Goal: Task Accomplishment & Management: Complete application form

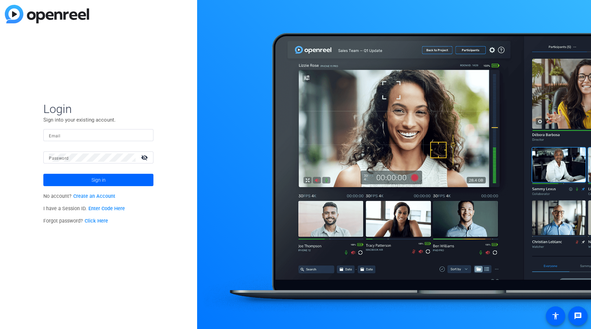
click at [70, 126] on form "Login Sign into your existing account. Email Password visibility_off Sign in" at bounding box center [98, 144] width 110 height 85
click at [70, 136] on input "Email" at bounding box center [98, 135] width 99 height 8
type input "[PERSON_NAME][EMAIL_ADDRESS][DOMAIN_NAME]"
click at [120, 179] on span at bounding box center [98, 180] width 110 height 17
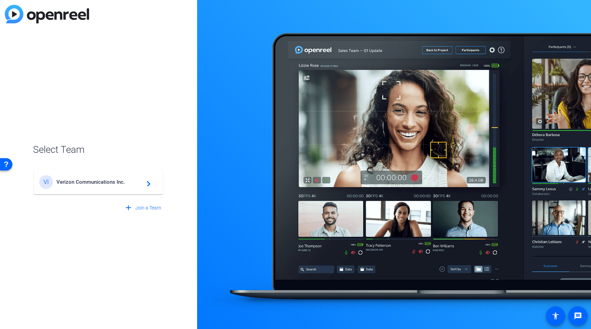
click at [120, 179] on span "Verizon Communications Inc." at bounding box center [99, 182] width 86 height 6
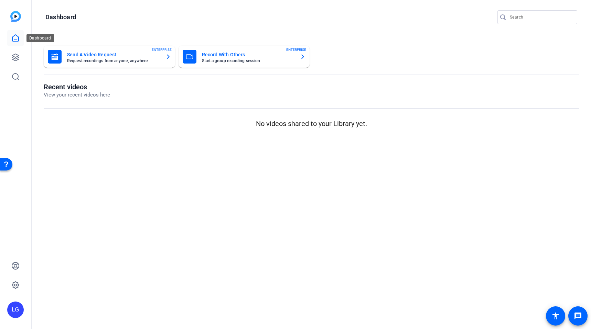
click at [15, 39] on icon at bounding box center [15, 38] width 8 height 8
click at [163, 50] on span "ENTERPRISE" at bounding box center [162, 49] width 20 height 5
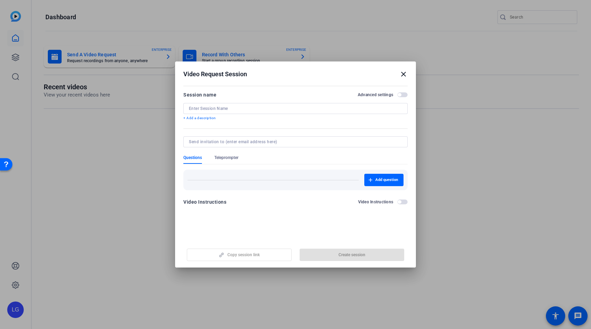
drag, startPoint x: 237, startPoint y: 62, endPoint x: 221, endPoint y: 67, distance: 16.9
click at [218, 66] on h2 "Video Request Session close" at bounding box center [295, 73] width 241 height 22
drag, startPoint x: 222, startPoint y: 67, endPoint x: 193, endPoint y: 67, distance: 29.6
click at [193, 67] on h2 "Video Request Session close" at bounding box center [295, 73] width 241 height 22
drag, startPoint x: 315, startPoint y: 67, endPoint x: 406, endPoint y: 69, distance: 91.5
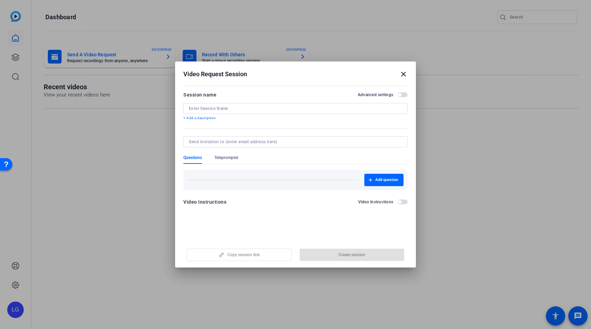
click at [406, 69] on h2 "Video Request Session close" at bounding box center [295, 73] width 241 height 22
click at [401, 71] on mat-icon "close" at bounding box center [403, 74] width 8 height 8
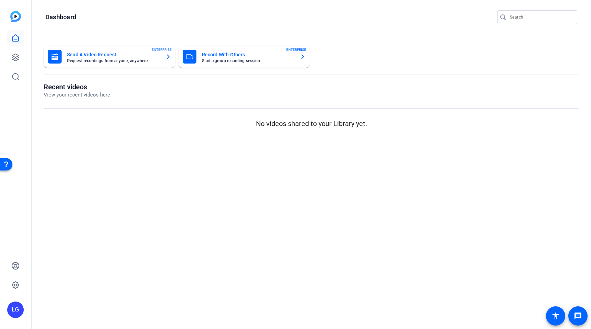
click at [264, 46] on mat-card "Record With Others Start a group recording session ENTERPRISE" at bounding box center [243, 57] width 131 height 22
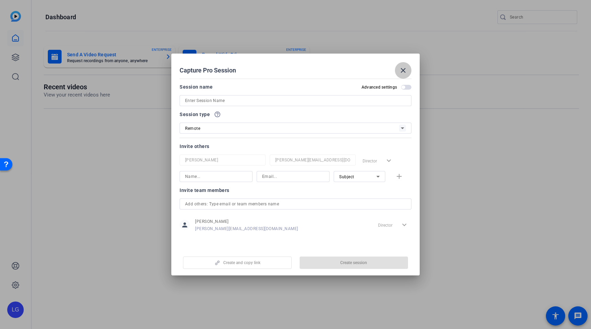
click at [404, 67] on mat-icon "close" at bounding box center [403, 70] width 8 height 8
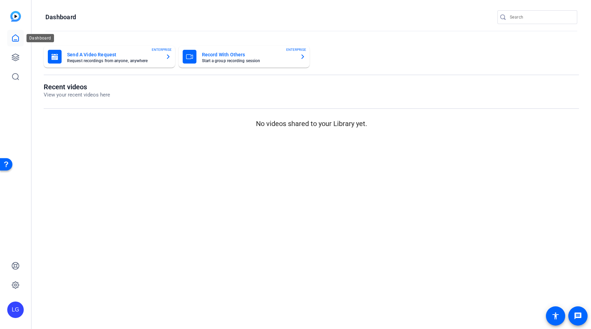
click at [17, 33] on link at bounding box center [15, 38] width 17 height 17
click at [17, 63] on link at bounding box center [15, 57] width 17 height 17
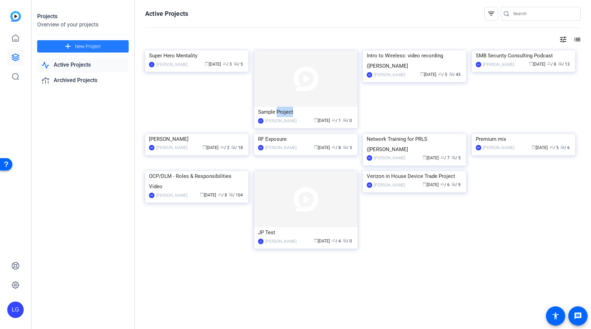
click at [69, 50] on mat-icon "add" at bounding box center [68, 46] width 9 height 9
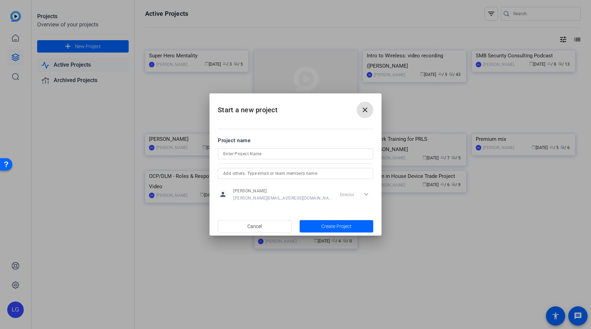
click at [364, 110] on mat-icon "close" at bounding box center [365, 110] width 8 height 8
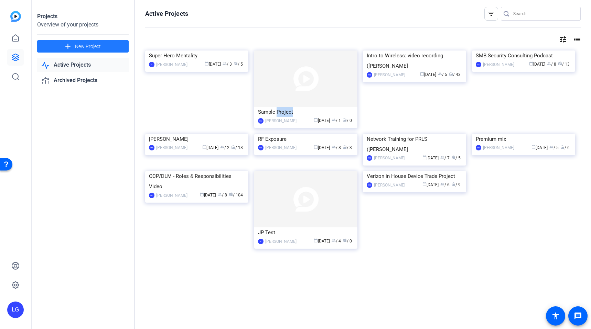
click at [87, 45] on span "New Project" at bounding box center [88, 46] width 26 height 7
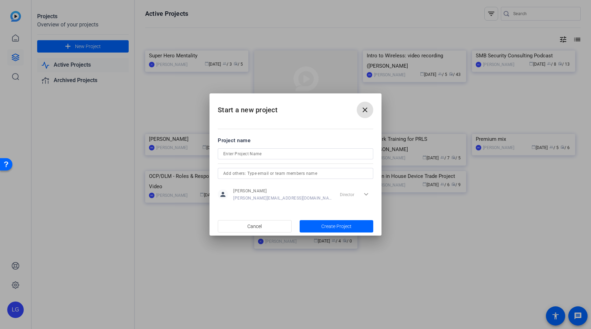
click at [264, 156] on input at bounding box center [295, 154] width 144 height 8
click at [250, 102] on h2 "Start a new project close" at bounding box center [295, 108] width 172 height 28
click at [265, 158] on div "OMEGA 360" at bounding box center [295, 154] width 144 height 11
click at [264, 155] on input "OMEGA 360" at bounding box center [295, 154] width 144 height 8
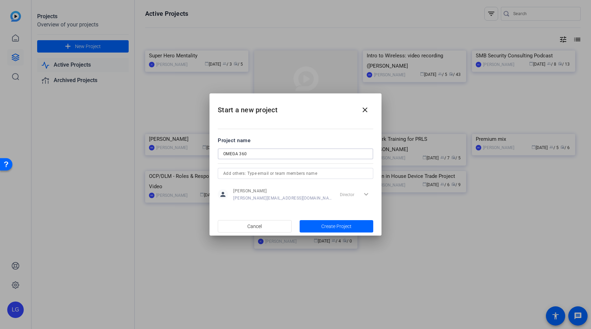
click at [264, 155] on input "OMEGA 360" at bounding box center [295, 154] width 144 height 8
type input "Omega 360 Leader Video"
click at [328, 224] on span "Create Project" at bounding box center [336, 226] width 30 height 7
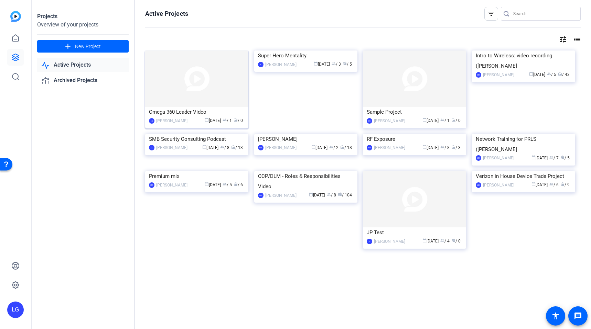
click at [214, 84] on img at bounding box center [196, 79] width 103 height 56
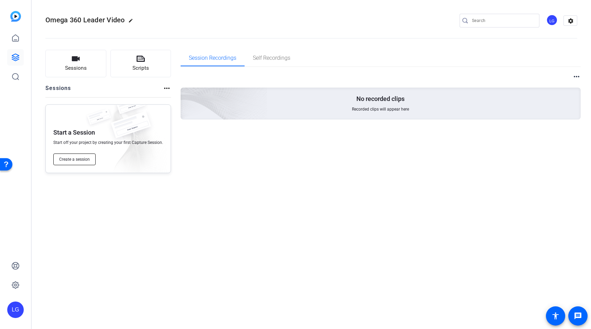
click at [76, 157] on span "Create a session" at bounding box center [74, 160] width 31 height 6
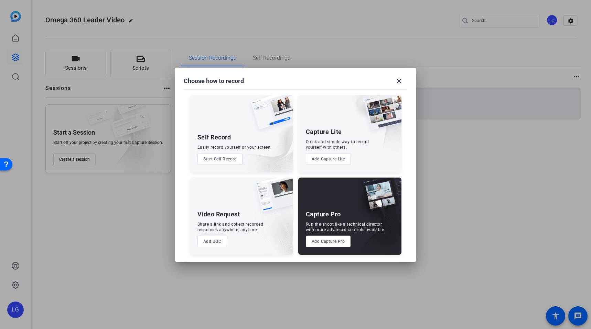
click at [320, 245] on button "Add Capture Pro" at bounding box center [328, 242] width 45 height 12
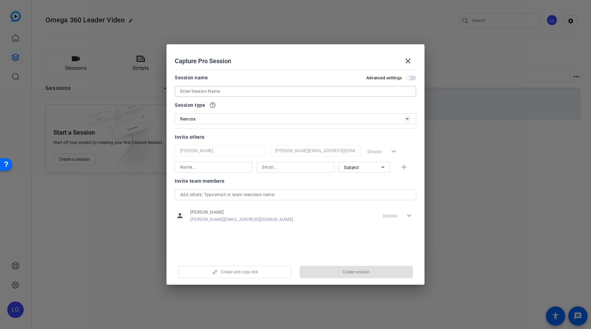
click at [260, 94] on input at bounding box center [295, 91] width 230 height 8
type input "Omega 360 Leader Video"
click at [410, 80] on span "button" at bounding box center [411, 78] width 10 height 5
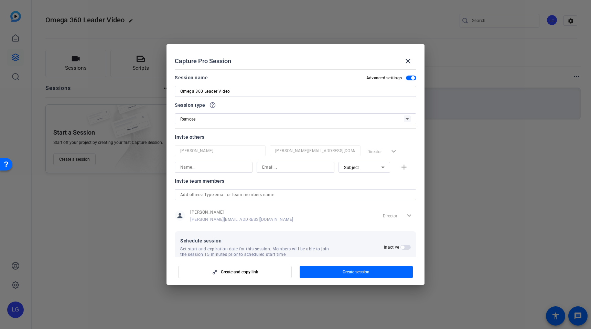
click at [412, 76] on span "button" at bounding box center [411, 78] width 10 height 5
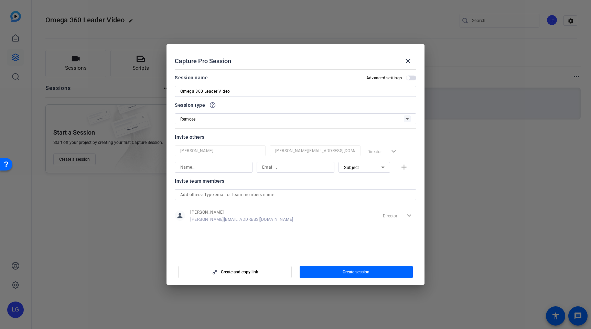
click at [270, 169] on input at bounding box center [295, 167] width 67 height 8
paste input "[PERSON_NAME][EMAIL_ADDRESS][PERSON_NAME][DOMAIN_NAME]"
type input "[PERSON_NAME][EMAIL_ADDRESS][PERSON_NAME][DOMAIN_NAME]"
click at [224, 168] on input at bounding box center [213, 167] width 67 height 8
type input "[PERSON_NAME]"
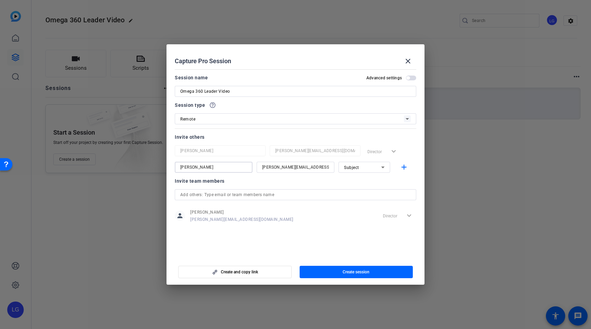
click at [369, 168] on div "Subject" at bounding box center [362, 167] width 37 height 9
click at [403, 167] on div at bounding box center [295, 164] width 591 height 329
click at [403, 167] on mat-icon "add" at bounding box center [404, 167] width 9 height 9
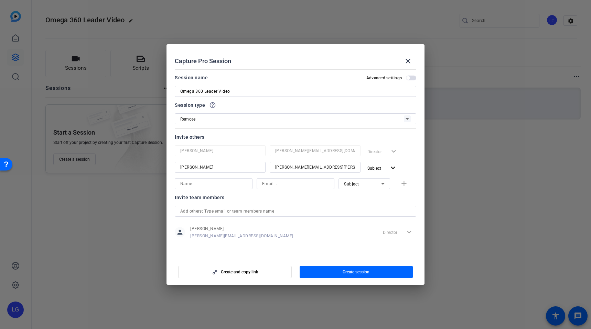
click at [221, 189] on div at bounding box center [213, 183] width 67 height 11
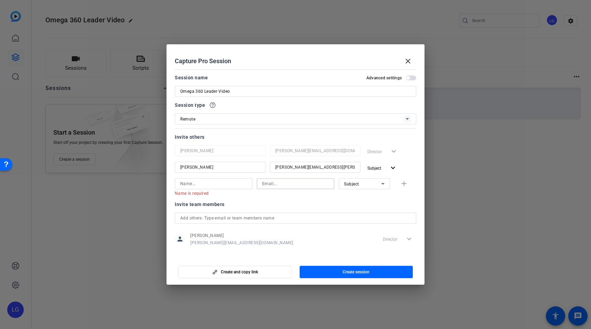
click at [281, 187] on input at bounding box center [295, 184] width 67 height 8
paste input "[PERSON_NAME][DOMAIN_NAME][EMAIL_ADDRESS][DOMAIN_NAME]"
type input "[PERSON_NAME][DOMAIN_NAME][EMAIL_ADDRESS][DOMAIN_NAME]"
click at [211, 181] on input at bounding box center [213, 184] width 67 height 8
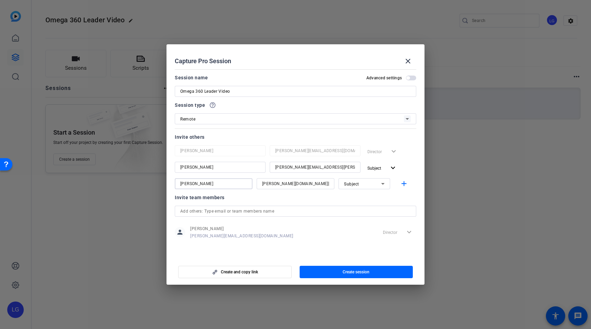
type input "[PERSON_NAME]"
click at [213, 167] on input "[PERSON_NAME]" at bounding box center [220, 167] width 80 height 8
type input "[PERSON_NAME]"
click at [381, 185] on icon at bounding box center [383, 184] width 8 height 8
click at [376, 198] on mat-option "Collaborator" at bounding box center [364, 197] width 52 height 11
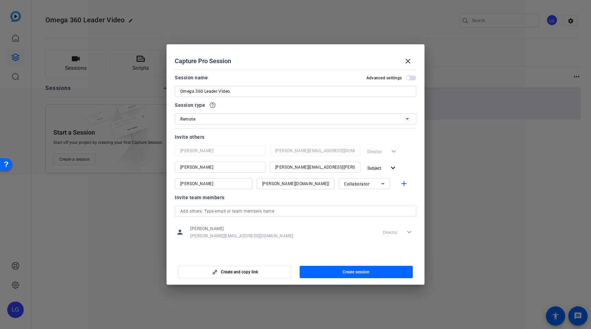
click at [388, 182] on div "Collaborator" at bounding box center [364, 183] width 52 height 11
click at [376, 207] on mat-option "Watcher" at bounding box center [364, 208] width 52 height 11
click at [404, 185] on mat-icon "add" at bounding box center [404, 184] width 9 height 9
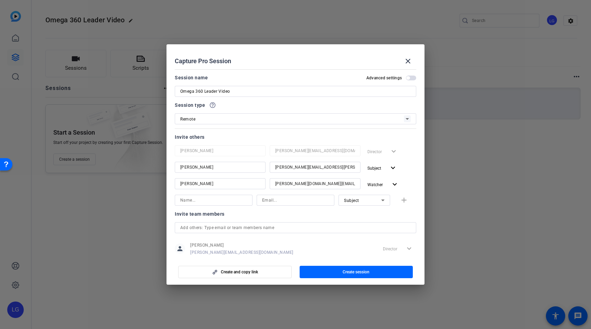
click at [229, 195] on div at bounding box center [213, 200] width 67 height 11
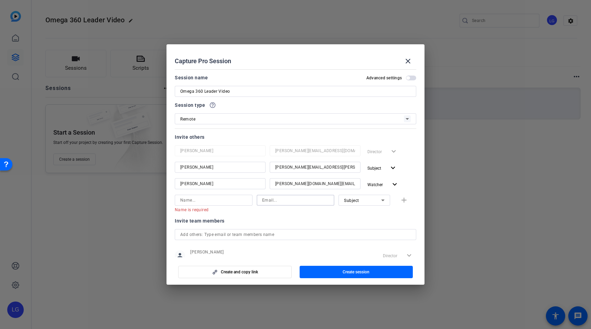
click at [283, 198] on input at bounding box center [295, 200] width 67 height 8
paste input "[PERSON_NAME][EMAIL_ADDRESS][DOMAIN_NAME]"
type input "[PERSON_NAME][EMAIL_ADDRESS][DOMAIN_NAME]"
click at [203, 203] on input at bounding box center [213, 200] width 67 height 8
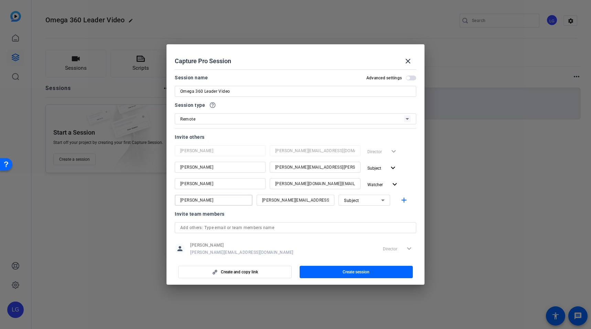
type input "[PERSON_NAME]"
click at [379, 202] on icon at bounding box center [383, 200] width 8 height 8
click at [377, 226] on mat-option "Watcher" at bounding box center [364, 225] width 52 height 11
click at [401, 198] on mat-icon "add" at bounding box center [404, 200] width 9 height 9
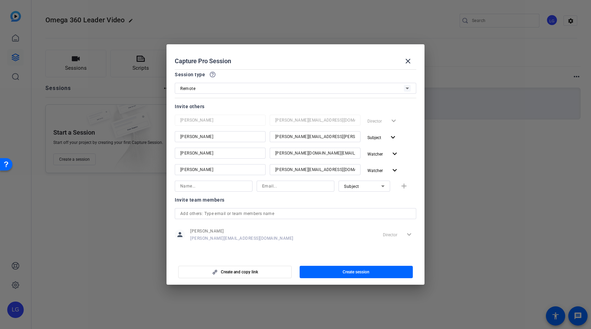
scroll to position [31, 0]
click at [274, 272] on span "button" at bounding box center [234, 272] width 113 height 17
click at [260, 272] on span "button" at bounding box center [234, 272] width 113 height 17
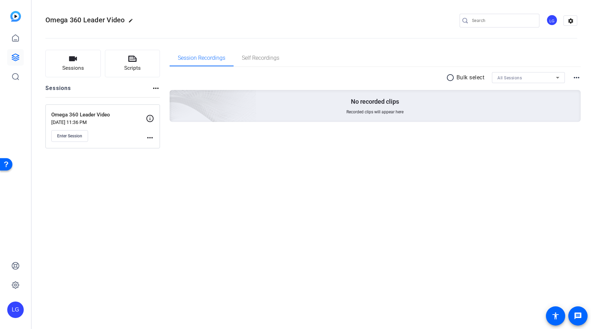
click at [149, 137] on mat-icon "more_horiz" at bounding box center [150, 138] width 8 height 8
click at [104, 114] on div at bounding box center [295, 164] width 591 height 329
click at [102, 112] on p "Omega 360 Leader Video" at bounding box center [98, 115] width 95 height 8
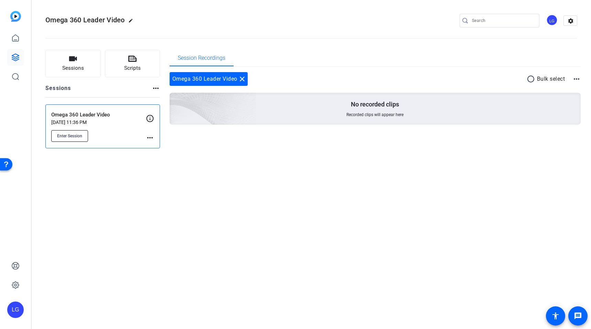
click at [70, 136] on span "Enter Session" at bounding box center [69, 136] width 25 height 6
click at [152, 138] on mat-icon "more_horiz" at bounding box center [150, 138] width 8 height 8
click at [274, 142] on div at bounding box center [295, 164] width 591 height 329
click at [148, 139] on mat-icon "more_horiz" at bounding box center [150, 138] width 8 height 8
click at [112, 135] on div at bounding box center [295, 164] width 591 height 329
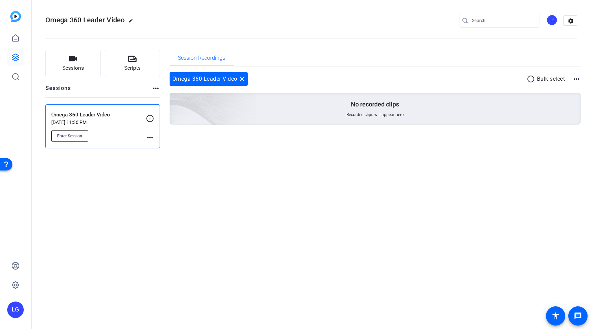
click at [75, 141] on button "Enter Session" at bounding box center [69, 136] width 37 height 12
click at [73, 140] on button "Enter Session" at bounding box center [69, 136] width 37 height 12
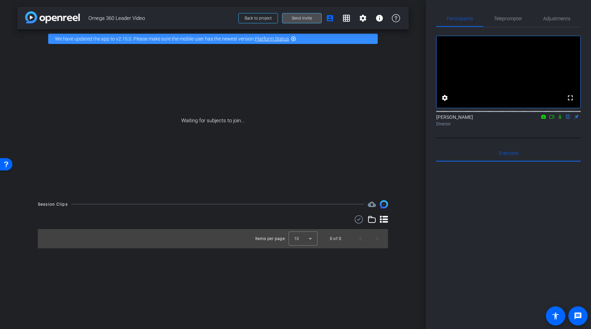
click at [294, 13] on span at bounding box center [301, 18] width 39 height 17
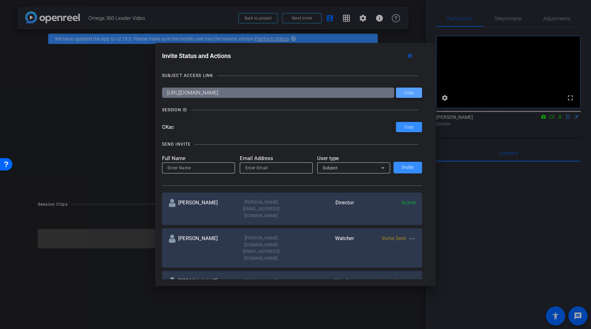
click at [411, 95] on span "Copy" at bounding box center [409, 92] width 10 height 5
drag, startPoint x: 179, startPoint y: 128, endPoint x: 157, endPoint y: 126, distance: 22.8
click at [157, 126] on div "Invite Status and Actions close SUBJECT ACCESS LINK https://capture.openreel.co…" at bounding box center [295, 164] width 281 height 243
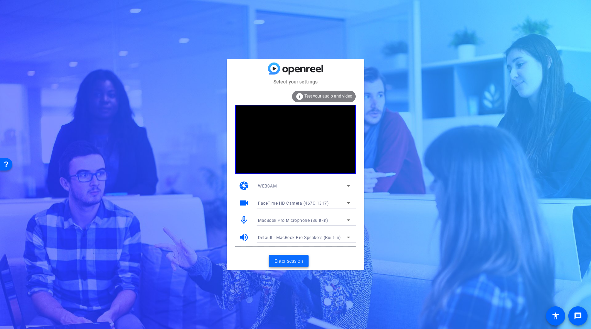
click at [277, 264] on span "Enter session" at bounding box center [288, 261] width 29 height 7
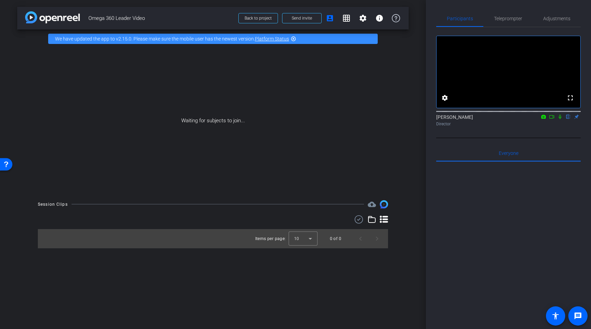
click at [381, 227] on div "Items per page: 10 0 of 0" at bounding box center [213, 232] width 350 height 33
click at [382, 216] on icon at bounding box center [384, 220] width 8 height 8
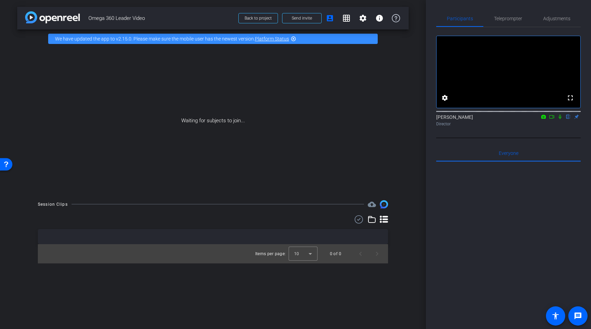
click at [374, 221] on icon at bounding box center [372, 220] width 8 height 8
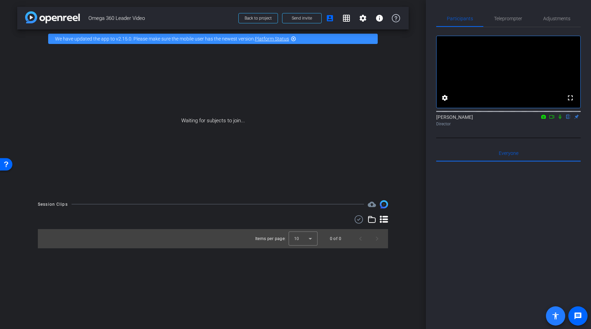
click at [560, 310] on span at bounding box center [555, 316] width 17 height 17
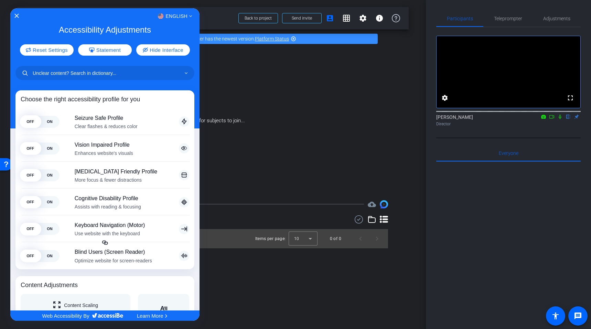
click at [326, 150] on div at bounding box center [295, 164] width 591 height 329
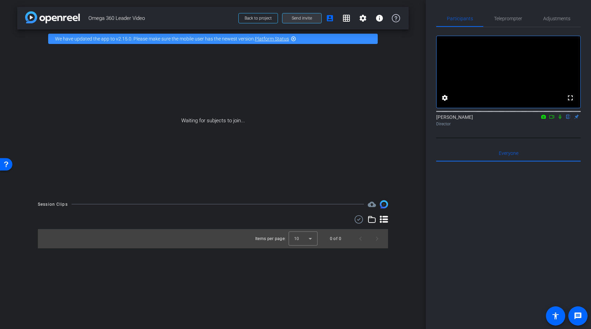
click at [302, 20] on span "Send invite" at bounding box center [302, 18] width 20 height 6
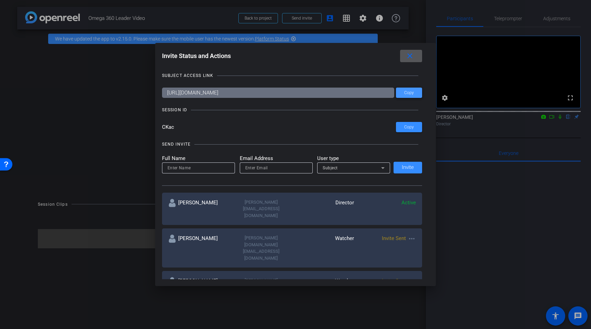
click at [409, 92] on span "Copy" at bounding box center [409, 92] width 10 height 5
